Goal: Task Accomplishment & Management: Use online tool/utility

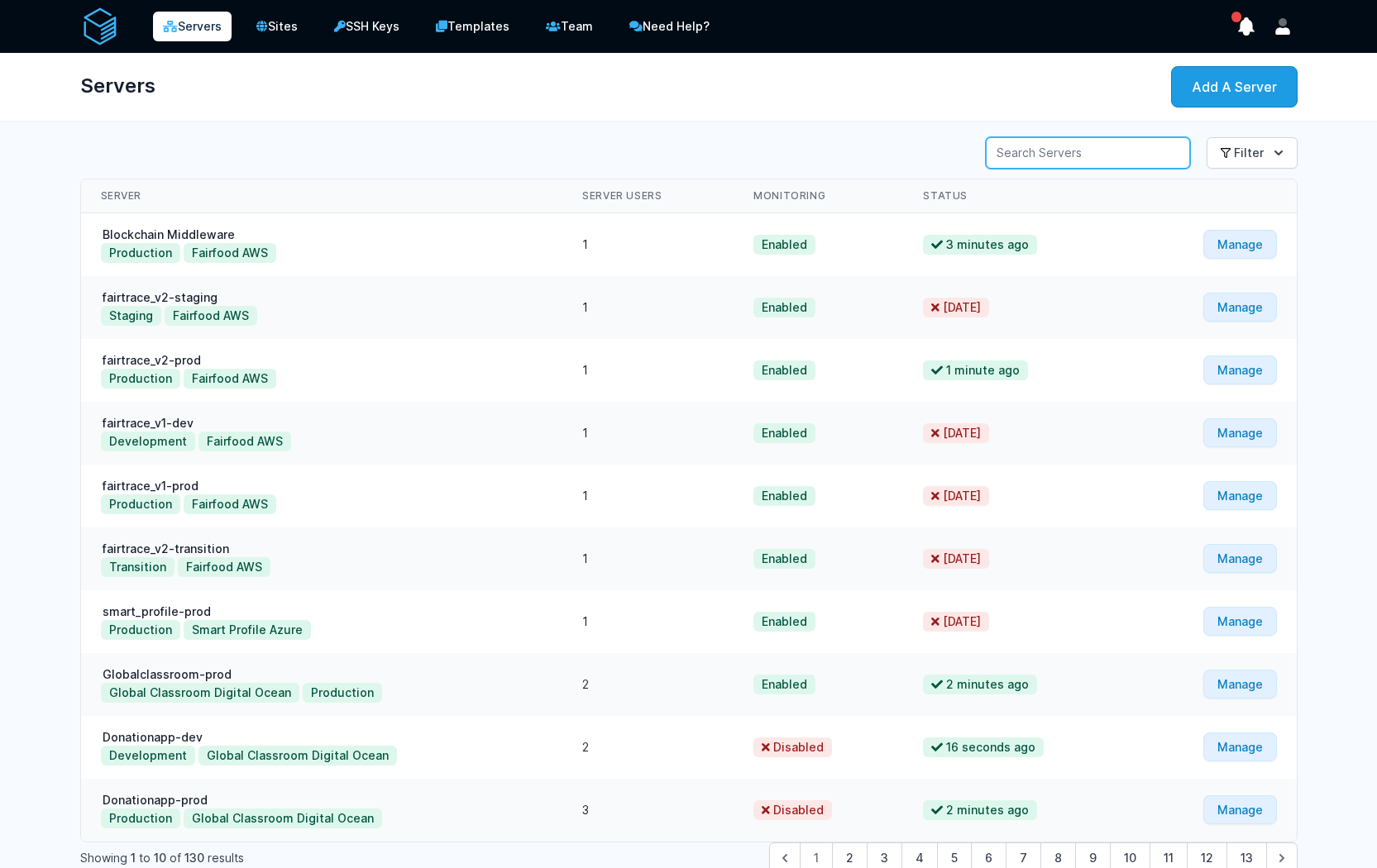
click at [1102, 155] on input "Server Search" at bounding box center [1088, 153] width 204 height 32
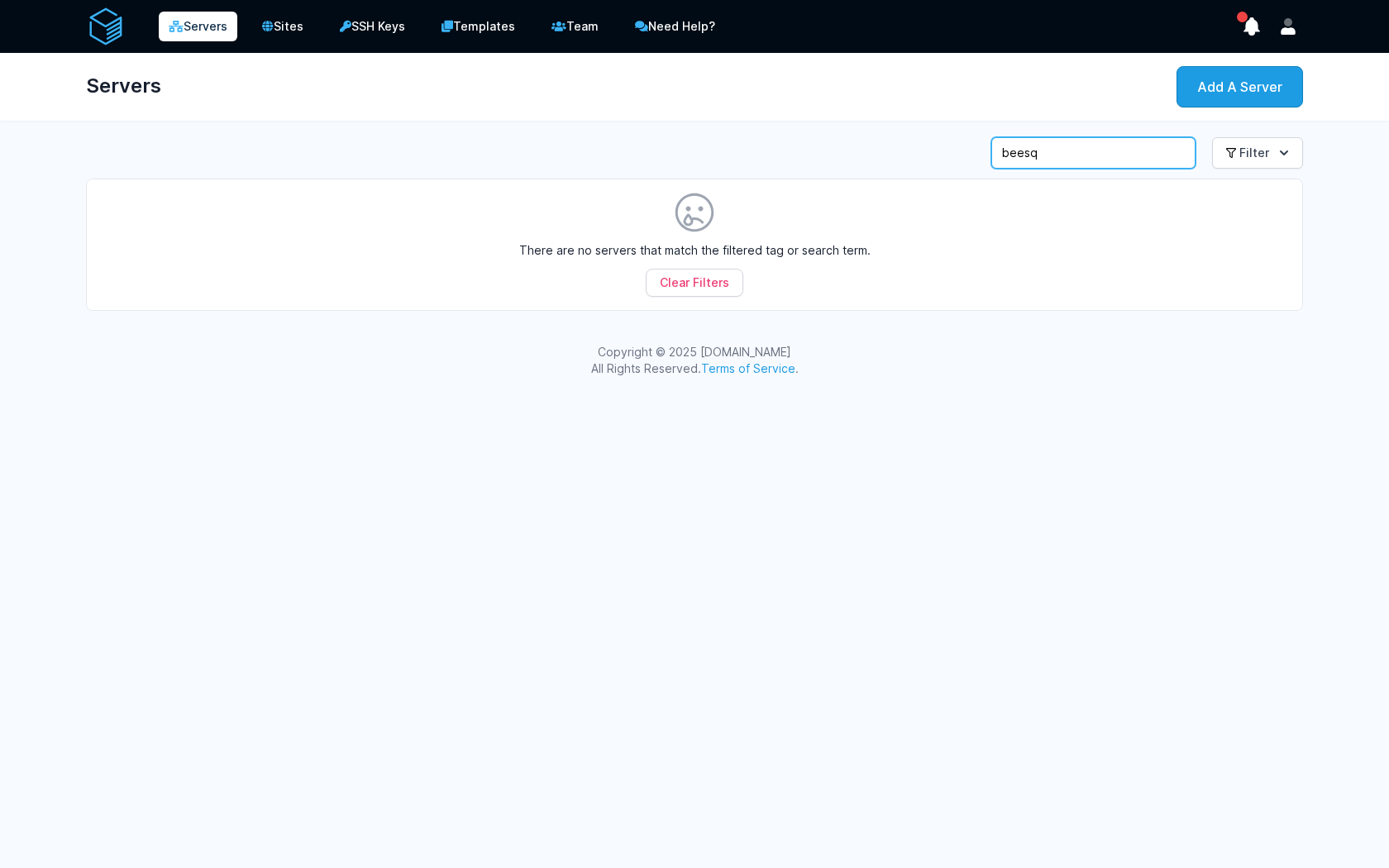
click at [1158, 154] on input "beesq" at bounding box center [1093, 153] width 204 height 32
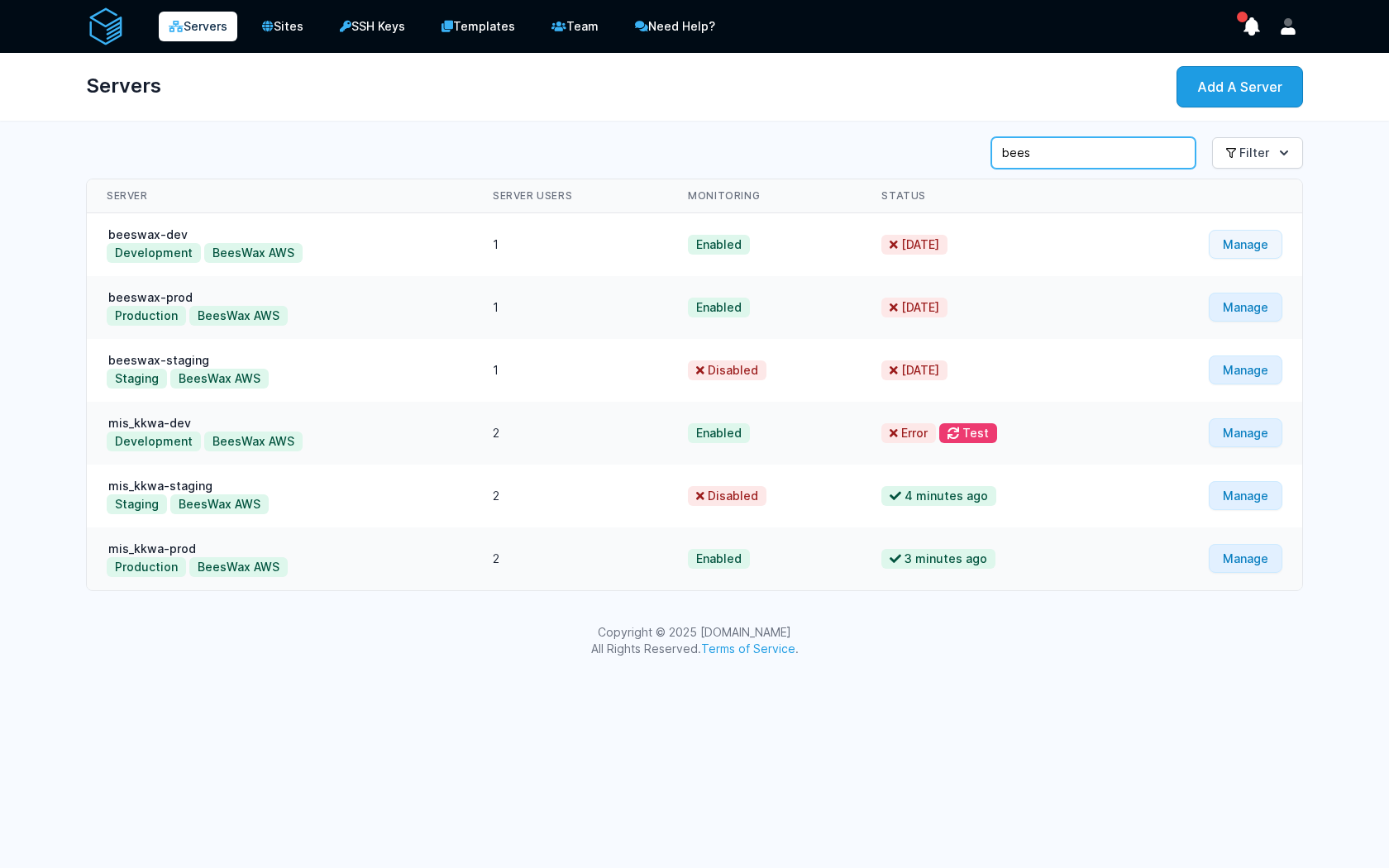
type input "bees"
click at [1262, 250] on link "Manage" at bounding box center [1245, 244] width 73 height 29
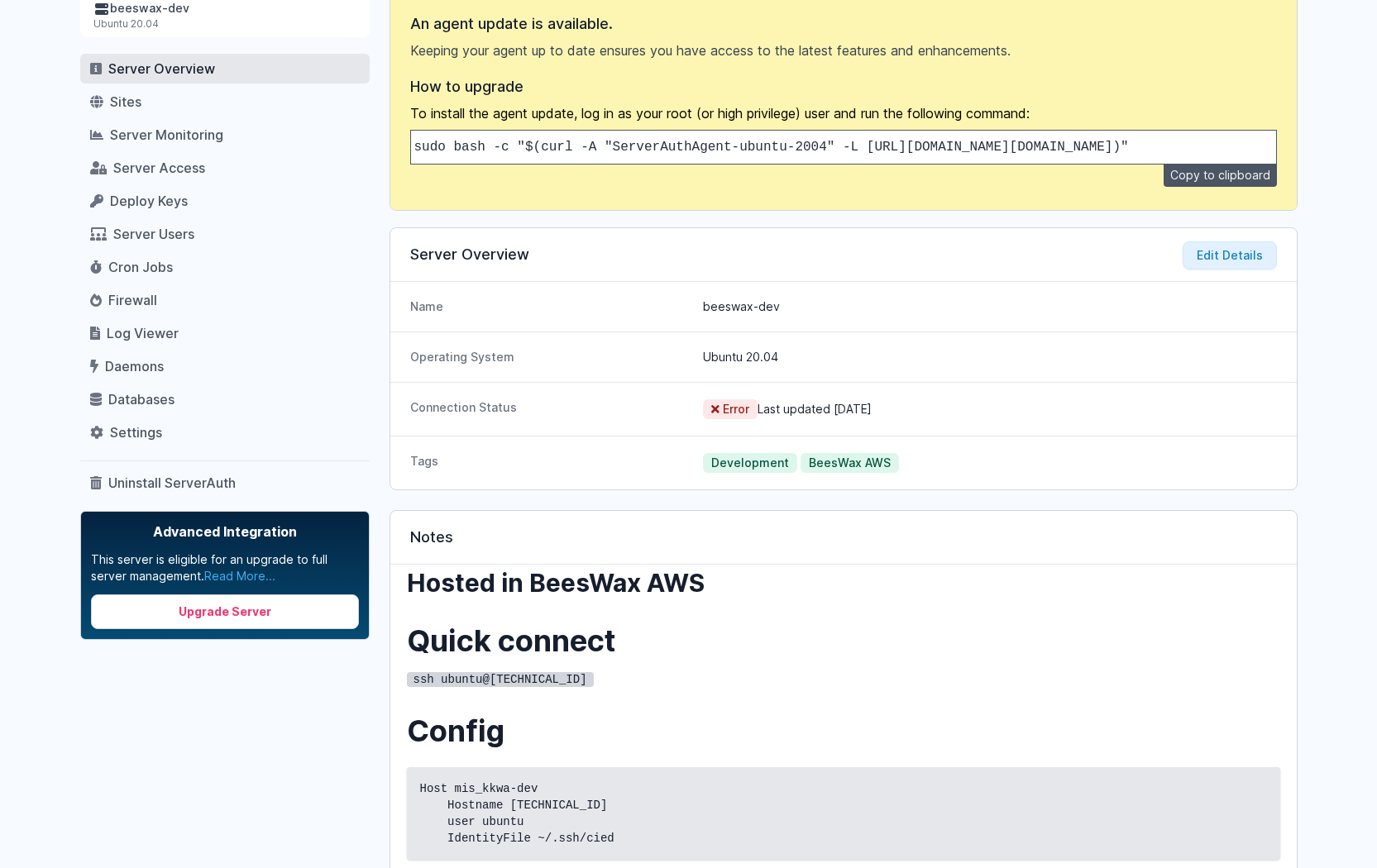
scroll to position [254, 0]
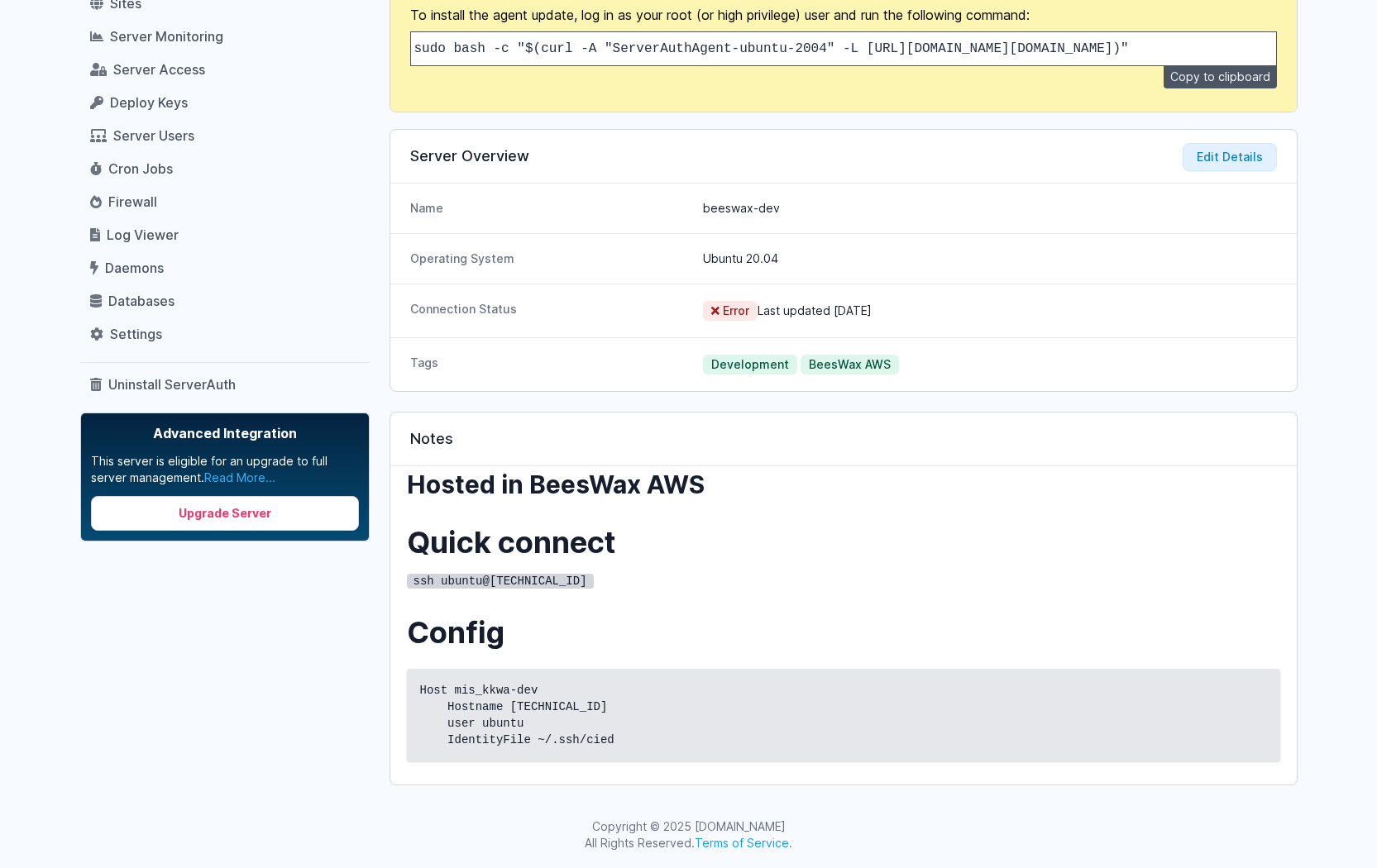
click at [621, 603] on div "Hosted in BeesWax AWS Quick connect ssh ubuntu@3.120.184.182 Config Host mis_kk…" at bounding box center [844, 616] width 874 height 292
drag, startPoint x: 582, startPoint y: 579, endPoint x: 408, endPoint y: 578, distance: 174.0
click at [408, 578] on code "ssh ubuntu@3.120.184.182" at bounding box center [500, 581] width 187 height 15
copy code "ssh ubuntu@3.120.184.182"
click at [321, 612] on div "beeswax-dev Ubuntu 20.04 Server Overview Sites Server Monitoring Server Access …" at bounding box center [225, 340] width 290 height 890
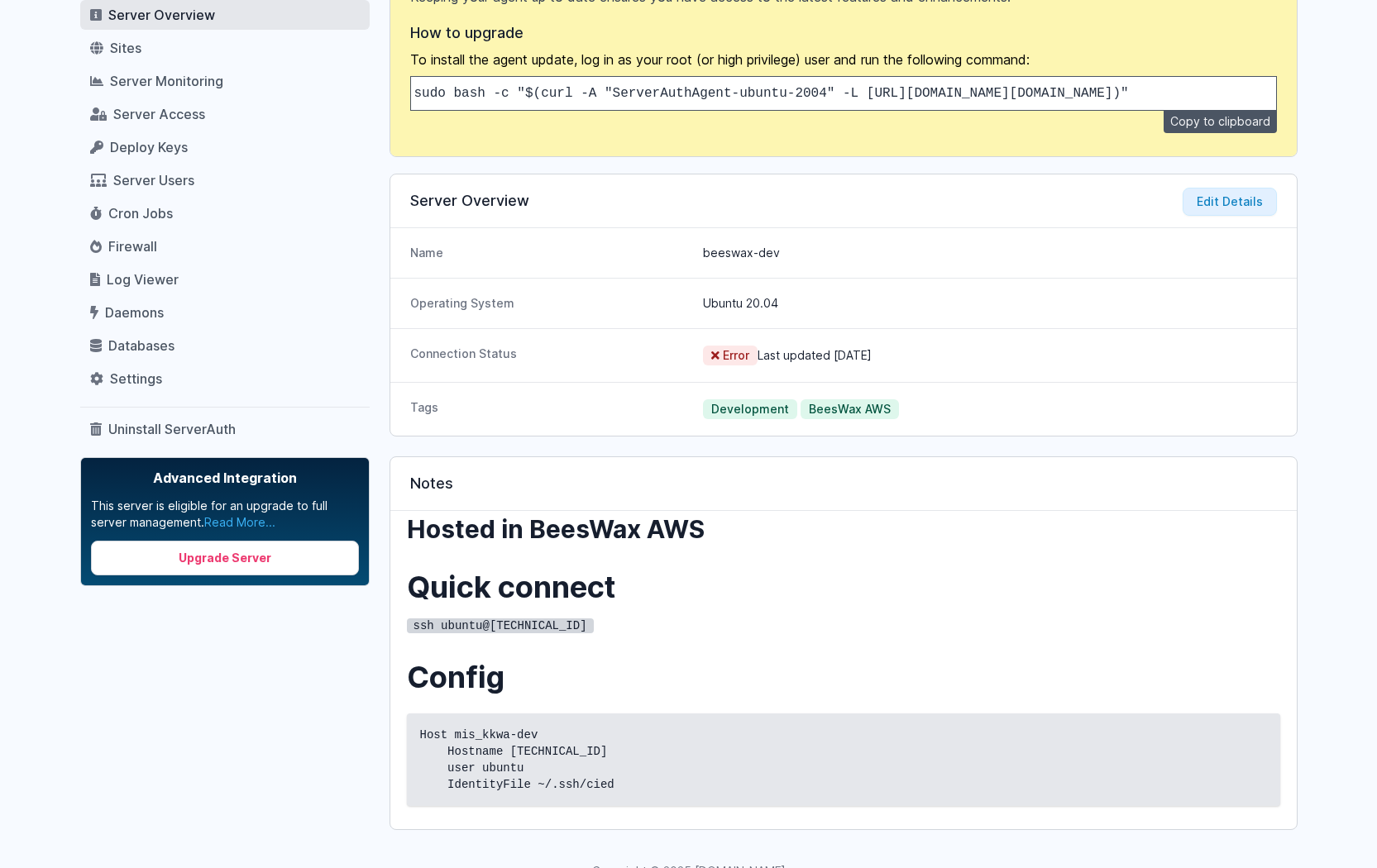
scroll to position [0, 0]
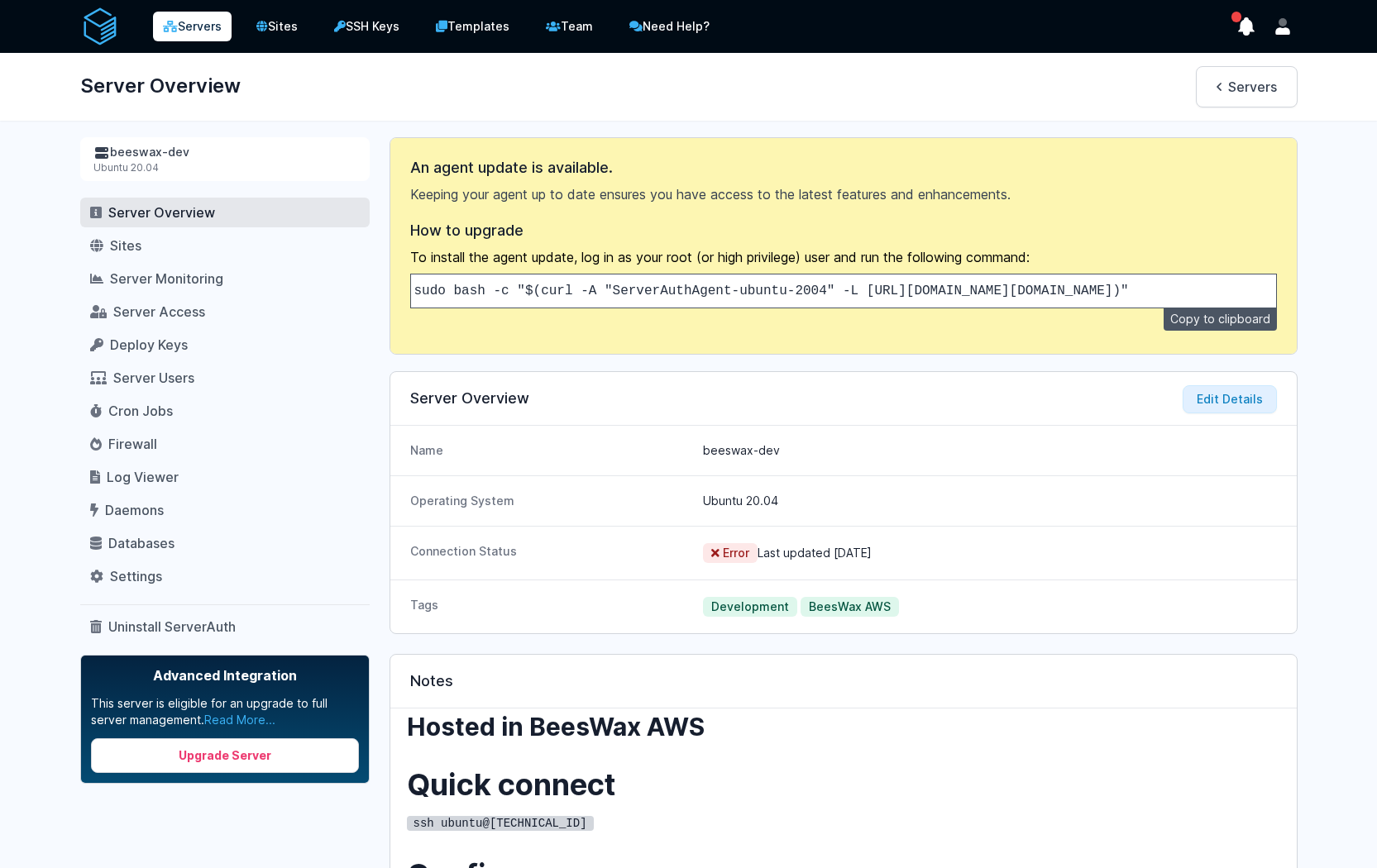
click at [171, 38] on link "Servers" at bounding box center [192, 26] width 79 height 30
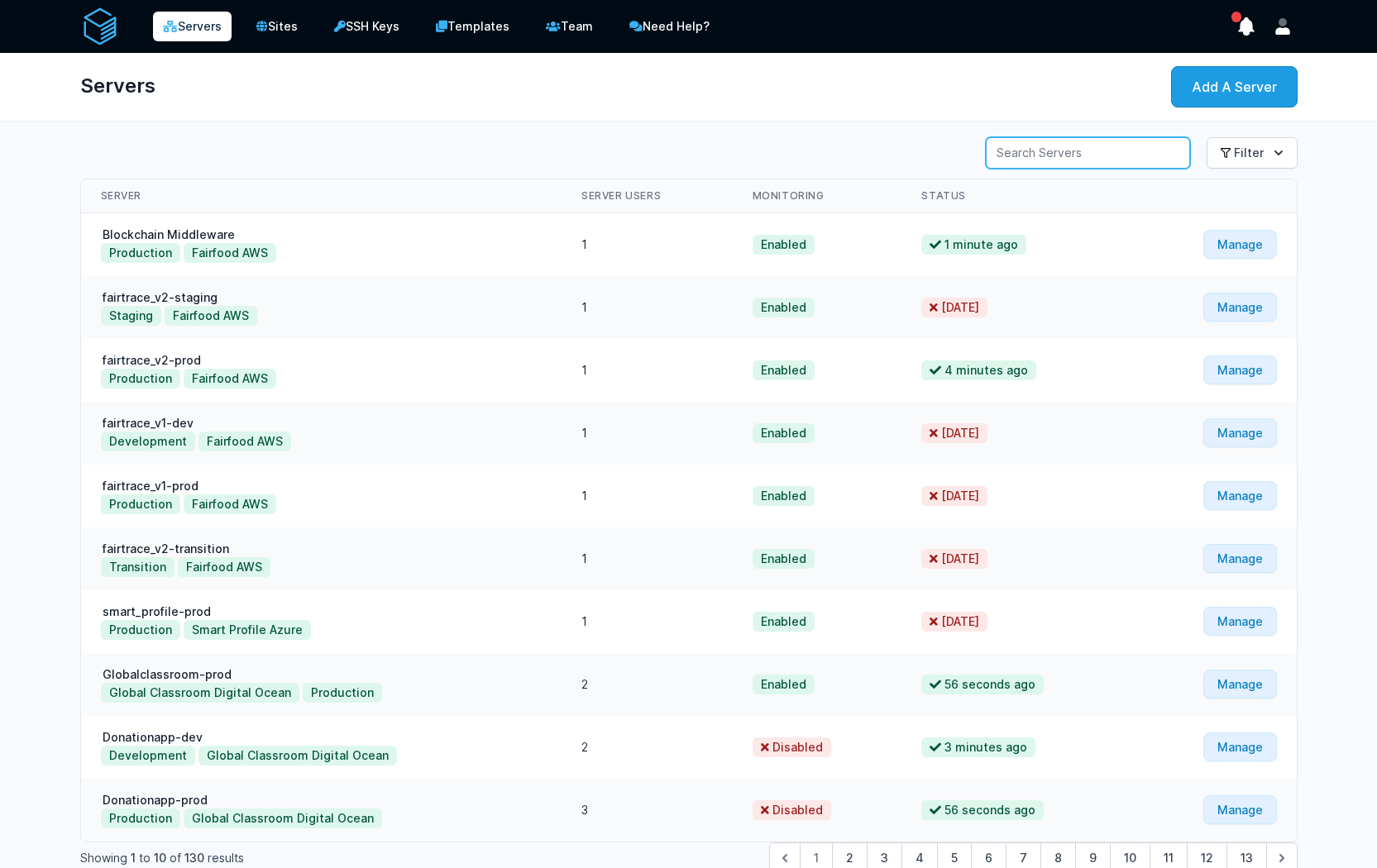
click at [1168, 152] on input "Server Search" at bounding box center [1088, 153] width 204 height 32
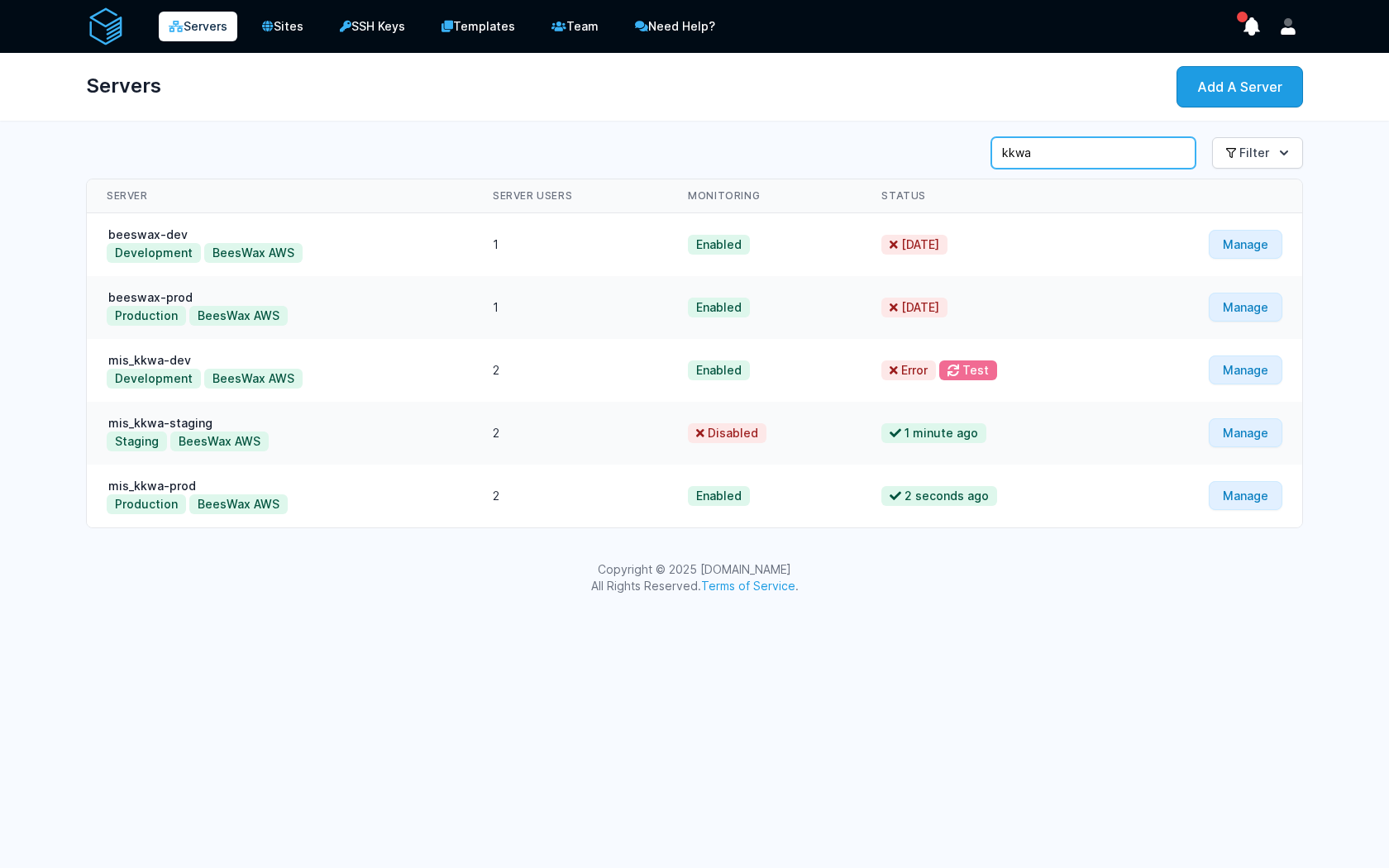
type input "kkwa"
click at [960, 372] on button "Test" at bounding box center [968, 370] width 58 height 20
click at [1257, 371] on link "Manage" at bounding box center [1245, 370] width 73 height 29
